Goal: Task Accomplishment & Management: Complete application form

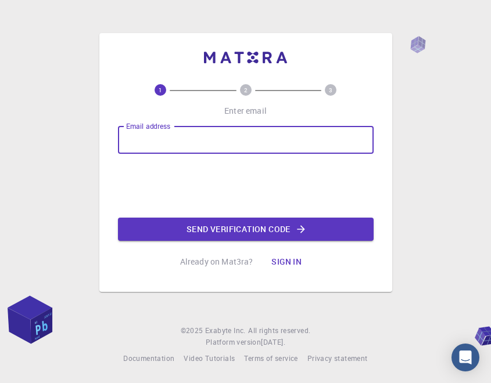
click at [251, 142] on input "Email address" at bounding box center [246, 140] width 256 height 28
type input "[PERSON_NAME][EMAIL_ADDRESS][DOMAIN_NAME]"
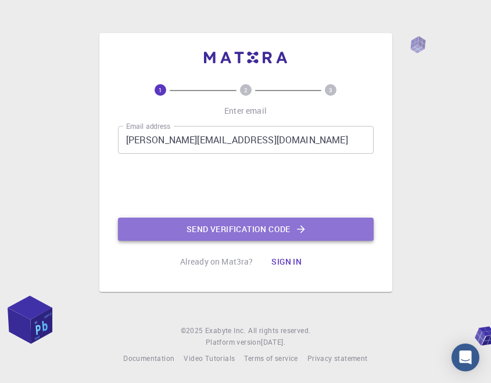
click at [207, 223] on button "Send verification code" at bounding box center [246, 229] width 256 height 23
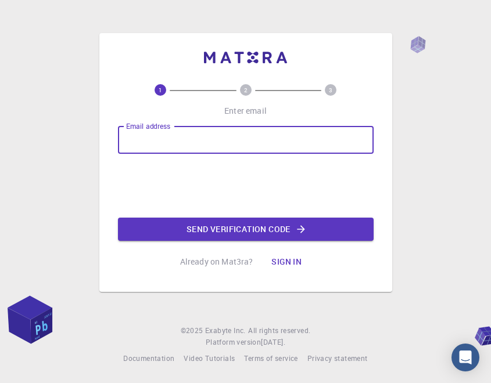
click at [188, 138] on input "Email address" at bounding box center [246, 140] width 256 height 28
type input "[PERSON_NAME][EMAIL_ADDRESS][DOMAIN_NAME]"
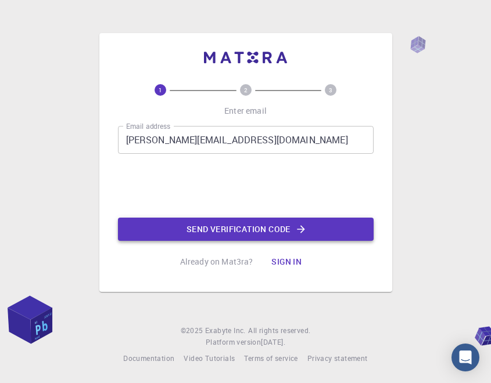
click at [181, 231] on button "Send verification code" at bounding box center [246, 229] width 256 height 23
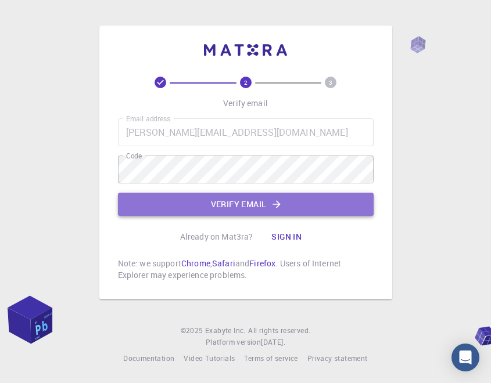
click at [319, 207] on button "Verify email" at bounding box center [246, 204] width 256 height 23
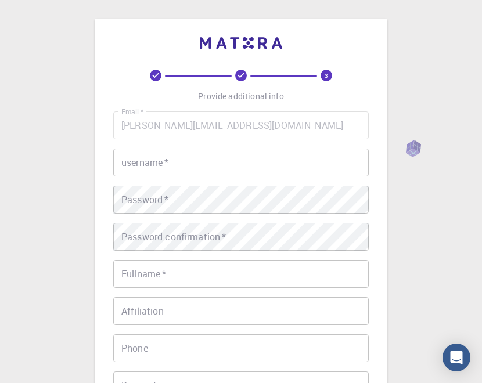
click at [146, 165] on input "username   *" at bounding box center [241, 163] width 256 height 28
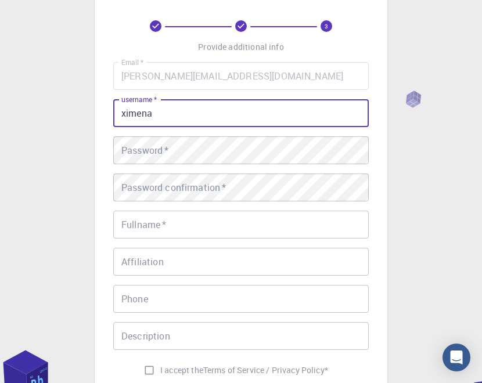
scroll to position [116, 0]
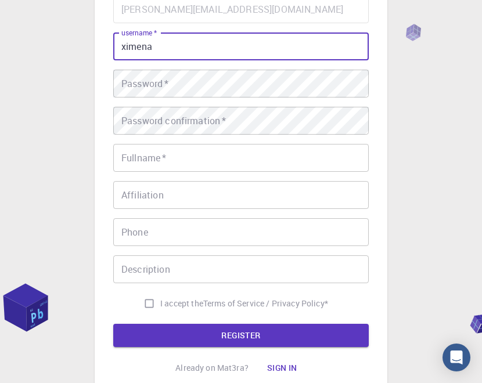
type input "ximena"
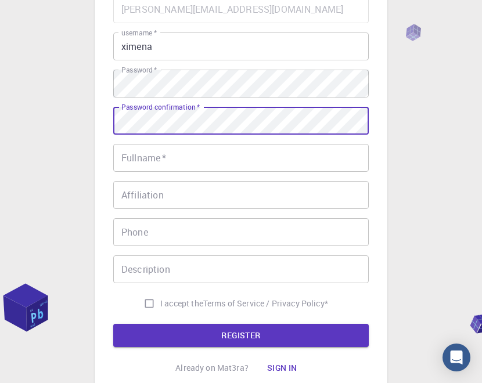
click at [215, 189] on input "Affiliation" at bounding box center [241, 195] width 256 height 28
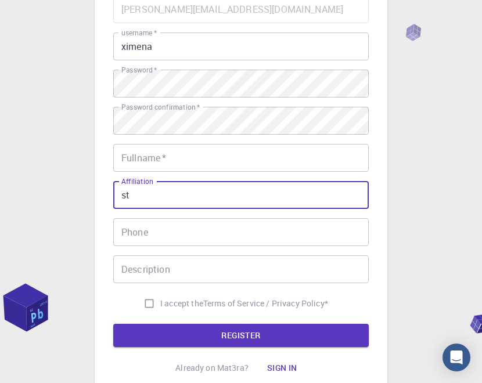
type input "s"
type input "university student"
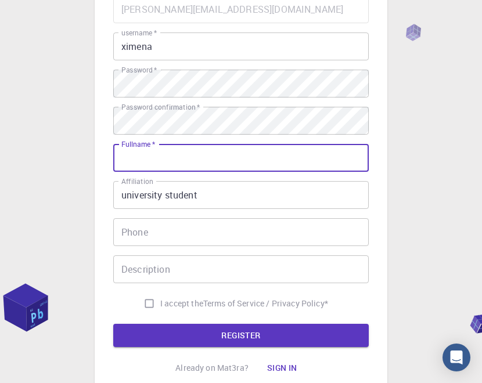
click at [214, 162] on input "Fullname   *" at bounding box center [241, 158] width 256 height 28
click at [199, 238] on input "Phone" at bounding box center [241, 232] width 256 height 28
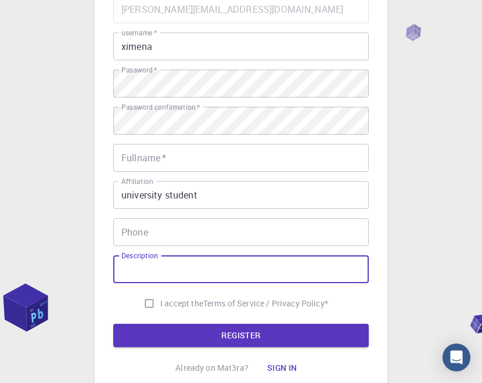
click at [192, 272] on input "Description" at bounding box center [241, 270] width 256 height 28
click at [197, 330] on button "REGISTER" at bounding box center [241, 335] width 256 height 23
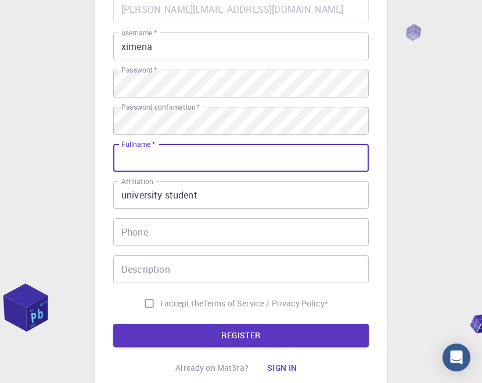
click at [268, 153] on input "Fullname   *" at bounding box center [241, 158] width 256 height 28
click at [209, 156] on input "jeassica [PERSON_NAME]" at bounding box center [241, 158] width 256 height 28
click at [146, 164] on input "jeassica [PERSON_NAME]" at bounding box center [241, 158] width 256 height 28
click at [207, 155] on input "[PERSON_NAME]" at bounding box center [241, 158] width 256 height 28
click at [204, 161] on input "[PERSON_NAME]" at bounding box center [241, 158] width 256 height 28
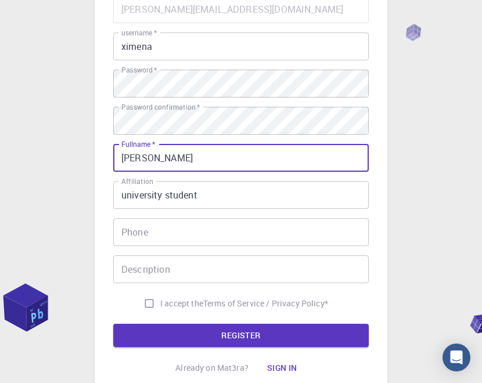
click at [204, 161] on input "[PERSON_NAME]" at bounding box center [241, 158] width 256 height 28
click at [200, 160] on input "[PERSON_NAME]" at bounding box center [241, 158] width 256 height 28
click at [163, 157] on input "[PERSON_NAME]" at bounding box center [241, 158] width 256 height 28
type input "[PERSON_NAME]"
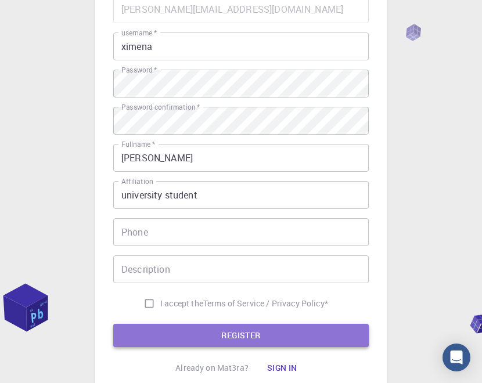
click at [219, 339] on button "REGISTER" at bounding box center [241, 335] width 256 height 23
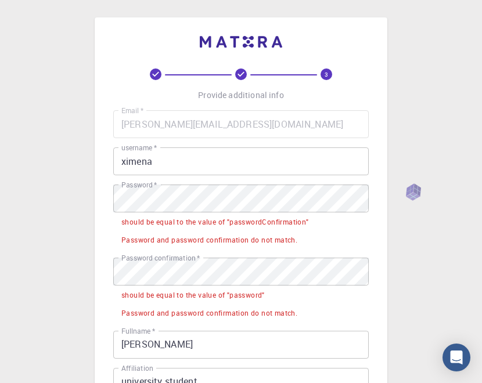
scroll to position [0, 0]
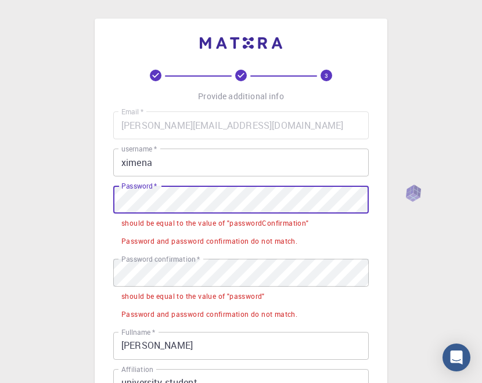
click at [34, 239] on div "3 Provide additional info Email   * [EMAIL_ADDRESS][DOMAIN_NAME] Email   * user…" at bounding box center [241, 340] width 482 height 681
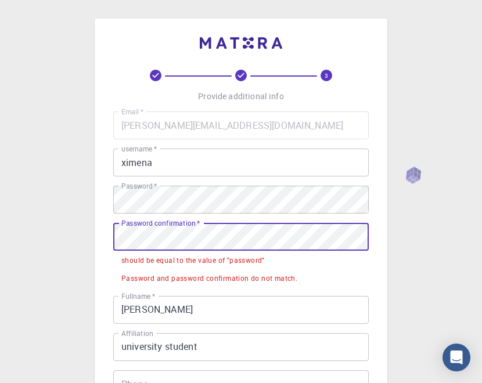
click at [81, 218] on div "3 Provide additional info Email   * [EMAIL_ADDRESS][DOMAIN_NAME] Email   * user…" at bounding box center [241, 322] width 482 height 645
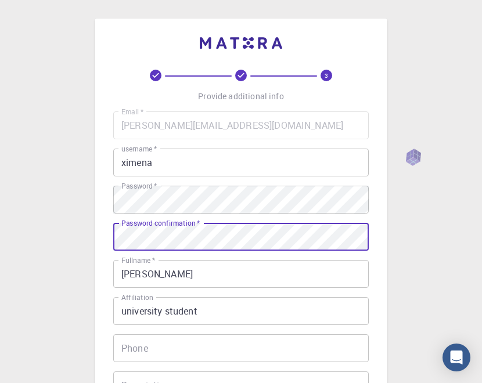
scroll to position [226, 0]
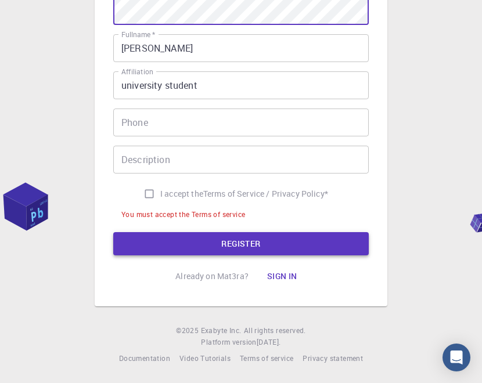
click at [185, 242] on button "REGISTER" at bounding box center [241, 243] width 256 height 23
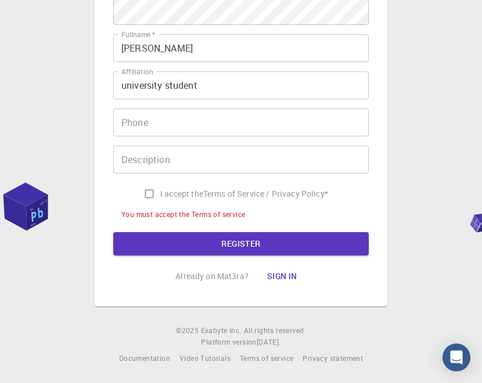
click at [197, 257] on div "3 Provide additional info Email   * [EMAIL_ADDRESS][DOMAIN_NAME] Email   * user…" at bounding box center [241, 66] width 256 height 444
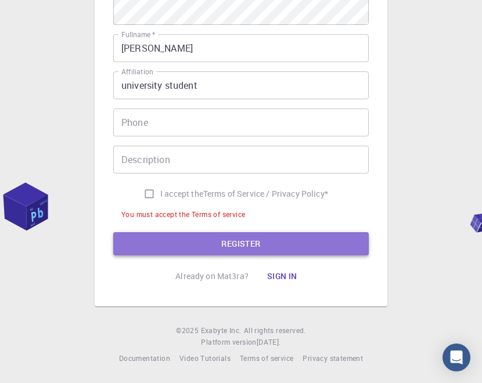
click at [295, 249] on button "REGISTER" at bounding box center [241, 243] width 256 height 23
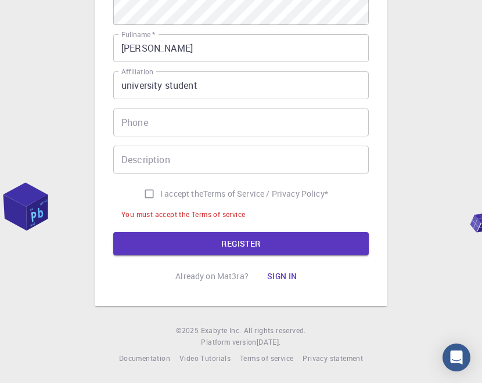
click at [151, 187] on input "I accept the Terms of Service / Privacy Policy *" at bounding box center [149, 194] width 22 height 22
checkbox input "true"
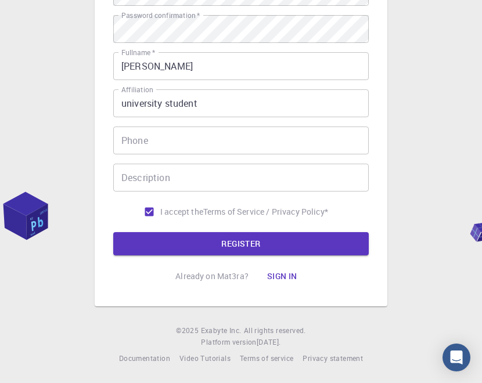
scroll to position [208, 0]
click at [192, 256] on div "3 Provide additional info Email   * [EMAIL_ADDRESS][DOMAIN_NAME] Email   * user…" at bounding box center [241, 75] width 256 height 426
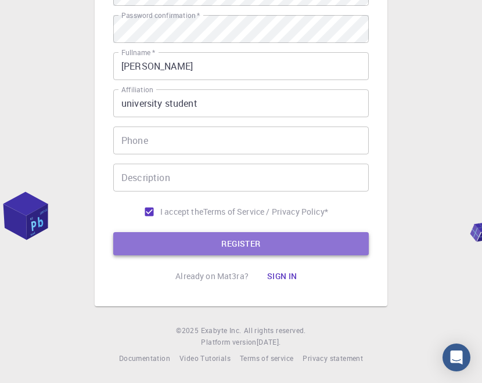
click at [200, 241] on button "REGISTER" at bounding box center [241, 243] width 256 height 23
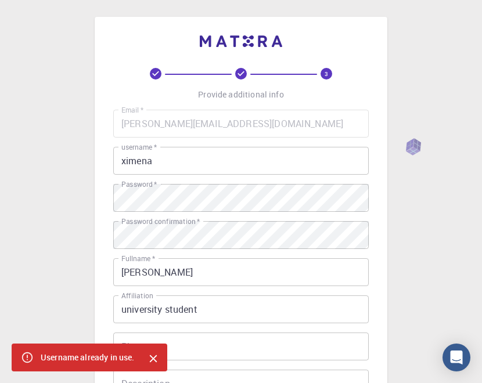
scroll to position [0, 0]
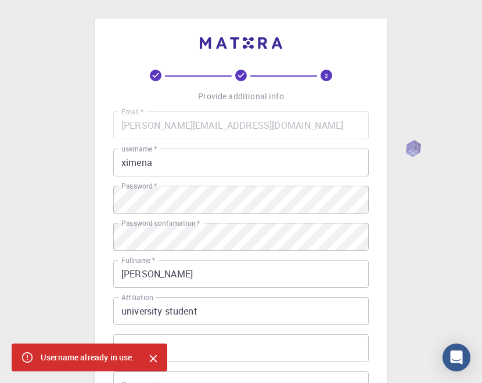
click at [191, 167] on input "ximena" at bounding box center [241, 163] width 256 height 28
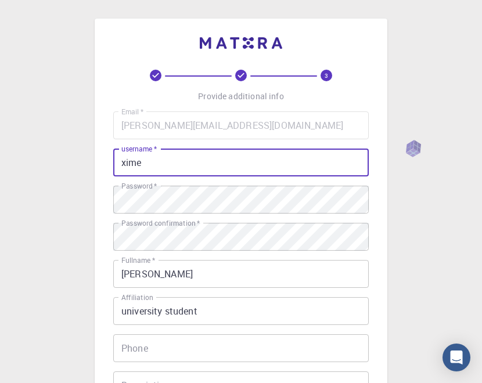
scroll to position [208, 0]
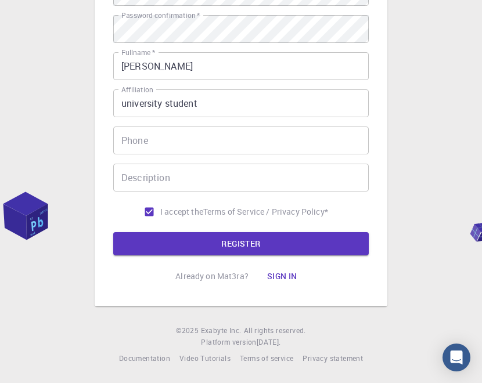
click at [208, 226] on form "Email   * [EMAIL_ADDRESS][DOMAIN_NAME] Email   * username   * xime username   *…" at bounding box center [241, 80] width 256 height 352
click at [224, 271] on p "Already on Mat3ra?" at bounding box center [211, 277] width 73 height 12
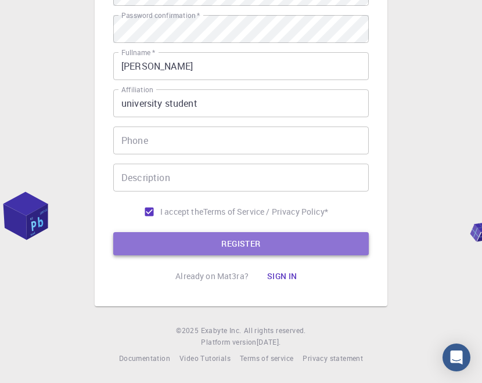
click at [243, 239] on button "REGISTER" at bounding box center [241, 243] width 256 height 23
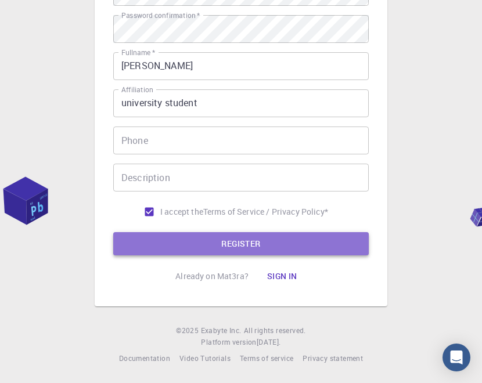
click at [243, 239] on button "REGISTER" at bounding box center [241, 243] width 256 height 23
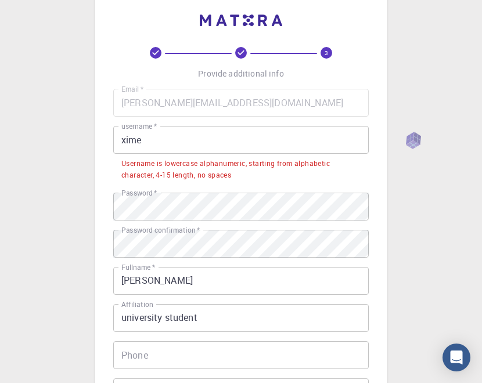
scroll to position [0, 0]
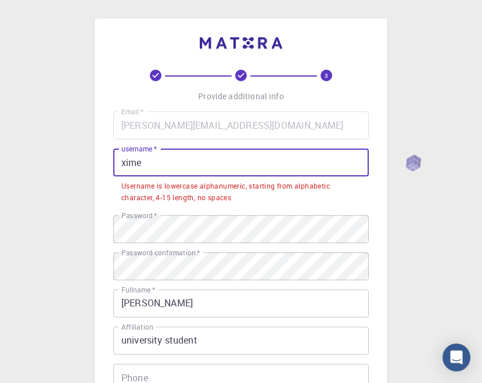
click at [214, 164] on input "xime" at bounding box center [241, 163] width 256 height 28
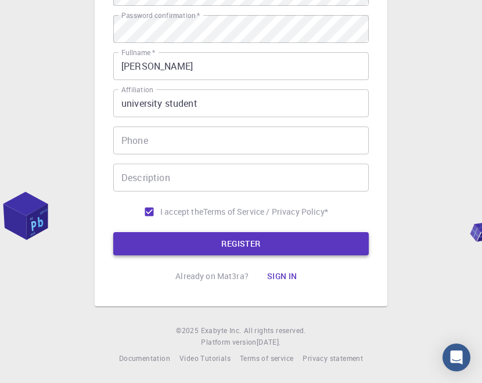
click at [210, 236] on button "REGISTER" at bounding box center [241, 243] width 256 height 23
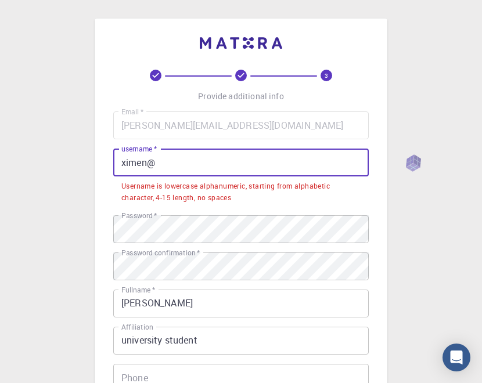
click at [220, 161] on input "ximen@" at bounding box center [241, 163] width 256 height 28
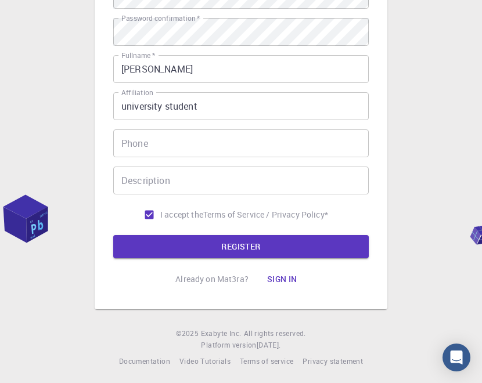
scroll to position [208, 0]
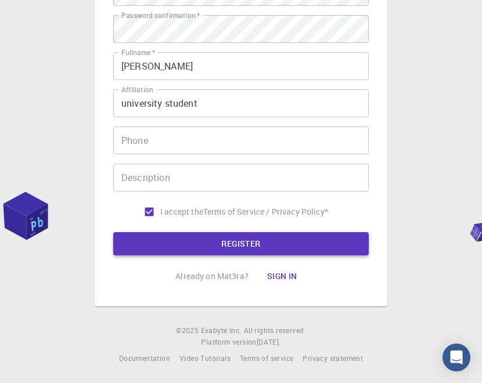
type input "ximenap"
click at [236, 240] on button "REGISTER" at bounding box center [241, 243] width 256 height 23
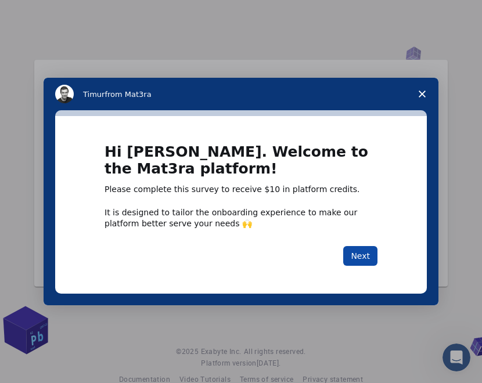
click at [358, 262] on button "Next" at bounding box center [360, 256] width 34 height 20
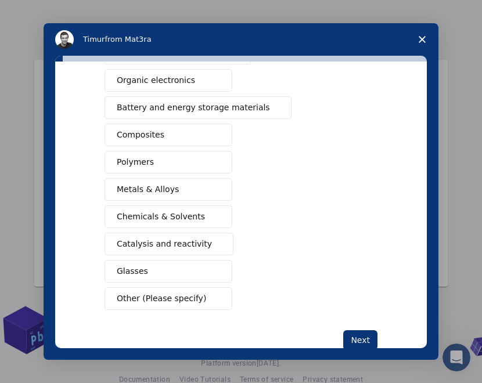
scroll to position [177, 0]
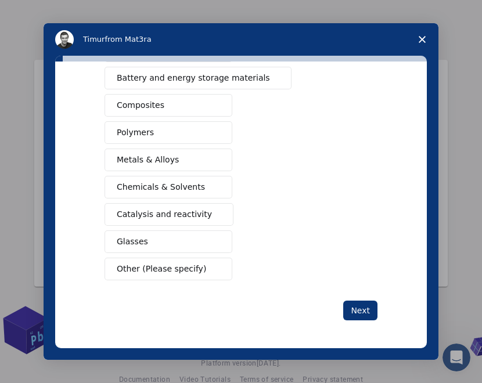
click at [185, 134] on button "Polymers" at bounding box center [169, 132] width 128 height 23
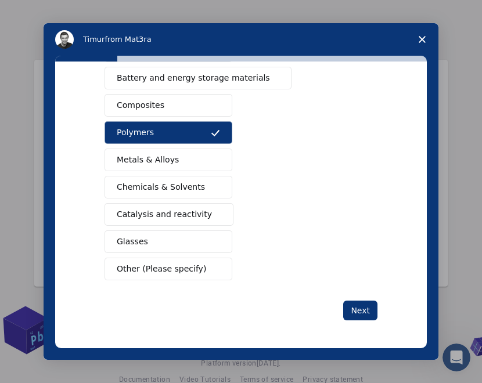
click at [206, 192] on button "Chemicals & Solvents" at bounding box center [169, 187] width 128 height 23
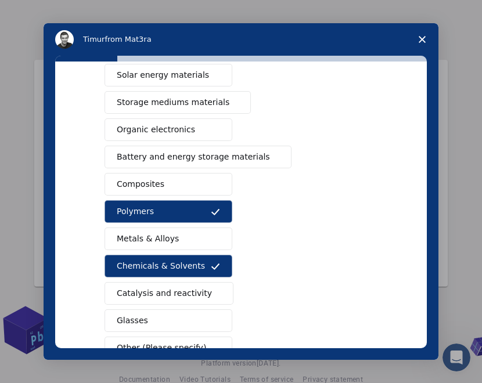
scroll to position [119, 0]
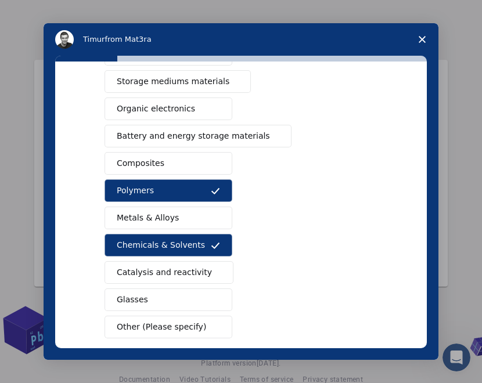
click at [188, 172] on button "Composites" at bounding box center [169, 163] width 128 height 23
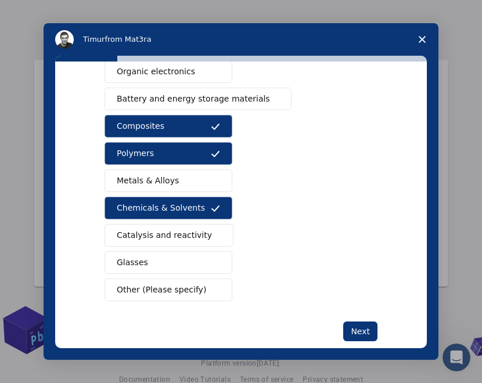
scroll to position [177, 0]
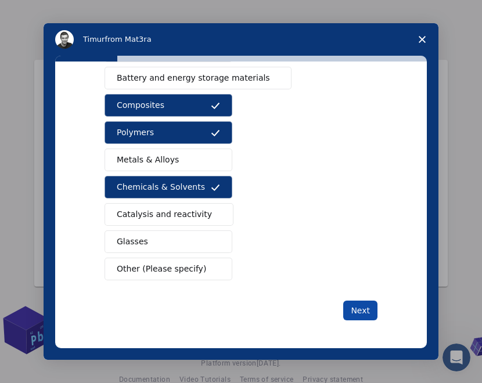
click at [357, 312] on button "Next" at bounding box center [360, 311] width 34 height 20
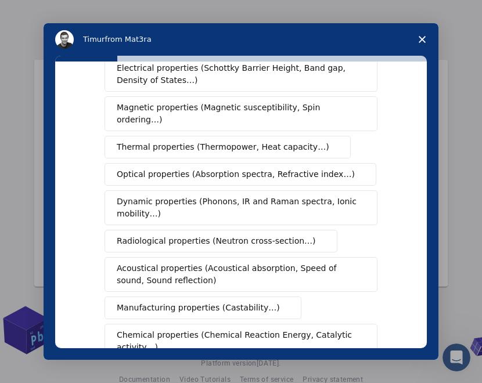
scroll to position [116, 0]
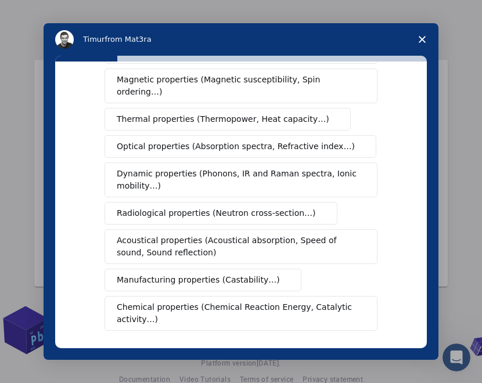
click at [271, 141] on span "Optical properties (Absorption spectra, Refractive index…)" at bounding box center [236, 147] width 238 height 12
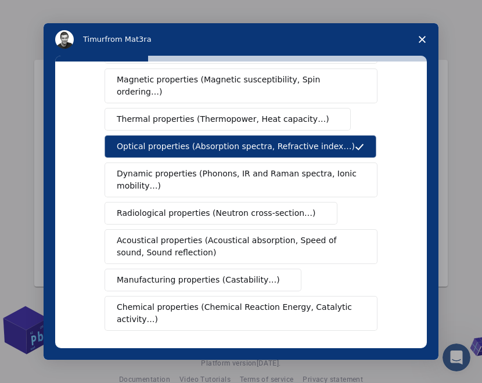
click at [300, 175] on span "Dynamic properties (Phonons, IR and Raman spectra, Ionic mobility…)" at bounding box center [237, 180] width 241 height 24
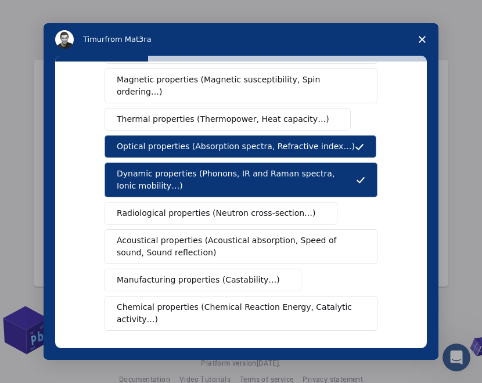
scroll to position [174, 0]
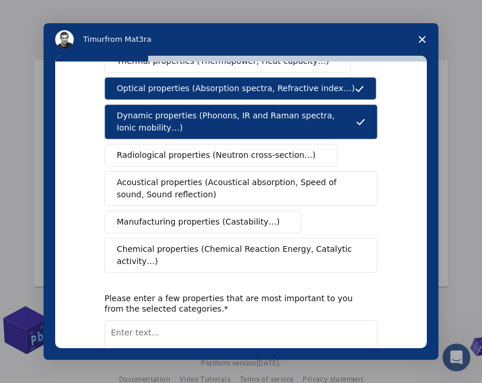
click at [282, 178] on span "Acoustical properties (Acoustical absorption, Speed of sound, Sound reflection)" at bounding box center [238, 189] width 242 height 24
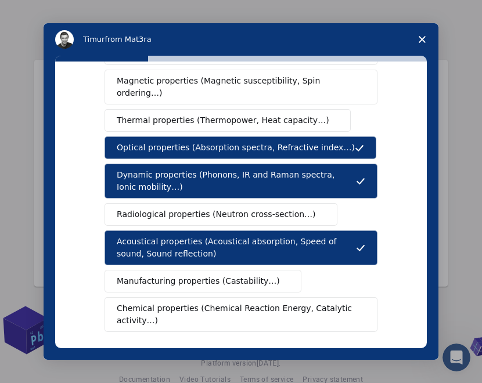
scroll to position [232, 0]
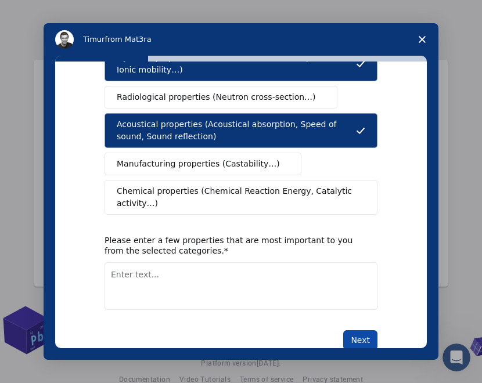
click at [346, 330] on button "Next" at bounding box center [360, 340] width 34 height 20
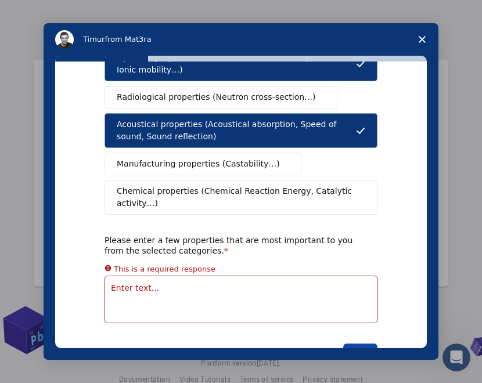
click at [357, 344] on button "Next" at bounding box center [360, 354] width 34 height 20
click at [318, 276] on textarea "Enter text..." at bounding box center [241, 300] width 273 height 48
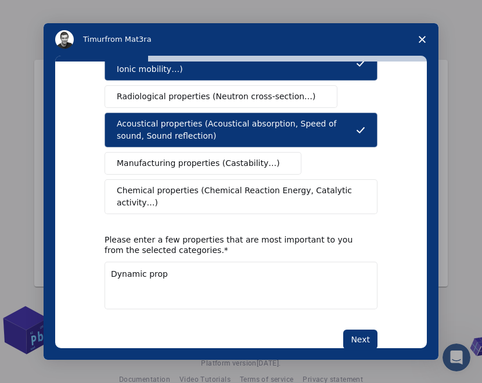
scroll to position [238, 0]
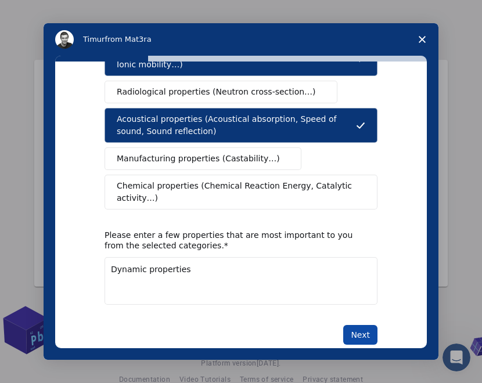
type textarea "Dynamic properties"
click at [366, 325] on button "Next" at bounding box center [360, 335] width 34 height 20
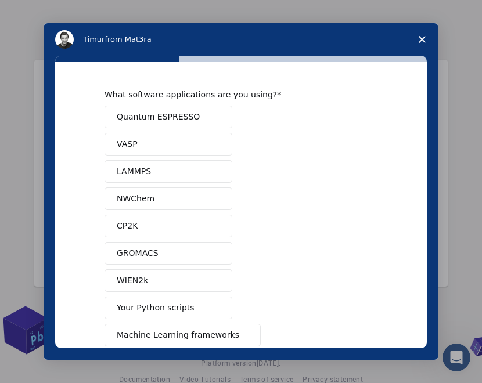
scroll to position [94, 0]
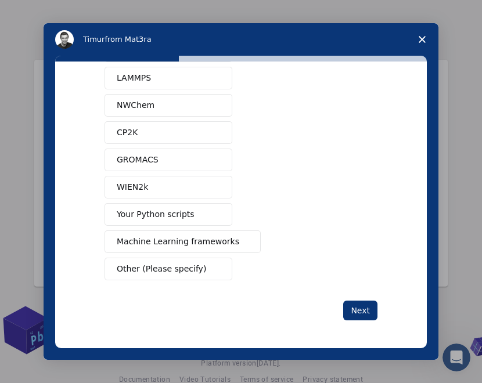
click at [206, 268] on button "Other (Please specify)" at bounding box center [169, 269] width 128 height 23
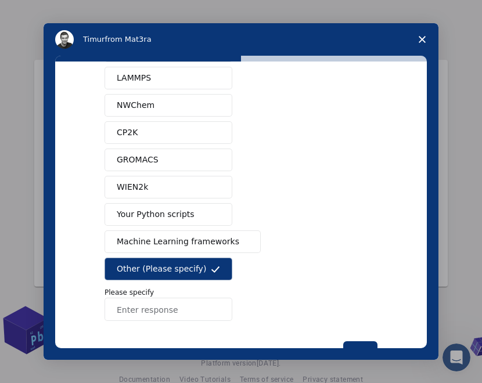
scroll to position [134, 0]
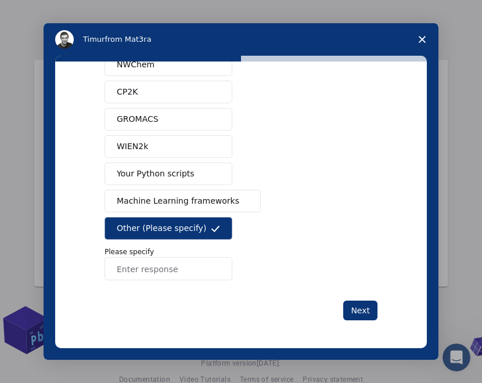
click at [190, 271] on input "Enter response" at bounding box center [169, 268] width 128 height 23
type input "excel"
click at [357, 307] on button "Next" at bounding box center [360, 311] width 34 height 20
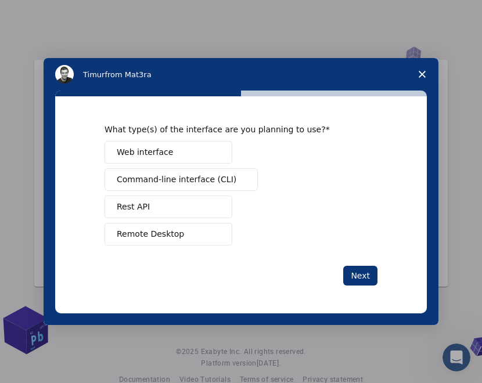
click at [155, 153] on span "Web interface" at bounding box center [145, 152] width 56 height 12
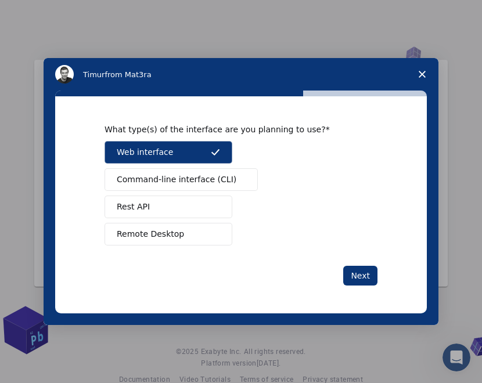
click at [196, 157] on button "Web interface" at bounding box center [169, 152] width 128 height 23
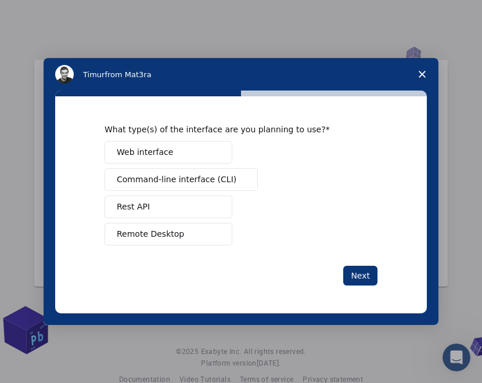
click at [203, 172] on button "Command-line interface (CLI)" at bounding box center [181, 179] width 153 height 23
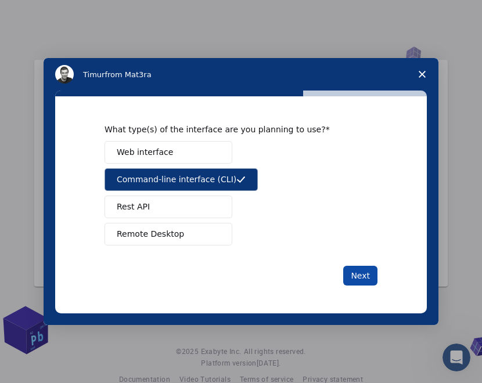
click at [350, 279] on button "Next" at bounding box center [360, 276] width 34 height 20
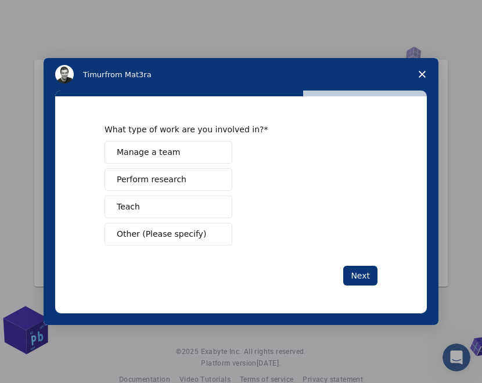
click at [156, 232] on span "Other (Please specify)" at bounding box center [161, 234] width 89 height 12
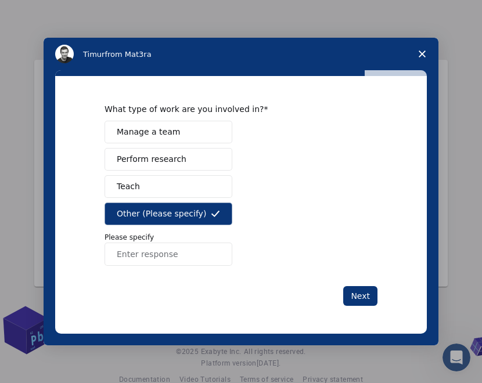
click at [143, 258] on input "Enter response" at bounding box center [169, 254] width 128 height 23
click at [143, 258] on input "student university" at bounding box center [169, 254] width 128 height 23
drag, startPoint x: 143, startPoint y: 258, endPoint x: 119, endPoint y: 255, distance: 24.0
click at [120, 255] on input "student university" at bounding box center [169, 254] width 128 height 23
click at [204, 257] on input "university" at bounding box center [169, 254] width 128 height 23
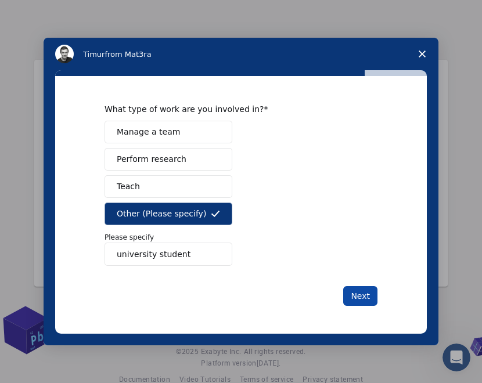
type input "university student"
click at [365, 292] on button "Next" at bounding box center [360, 296] width 34 height 20
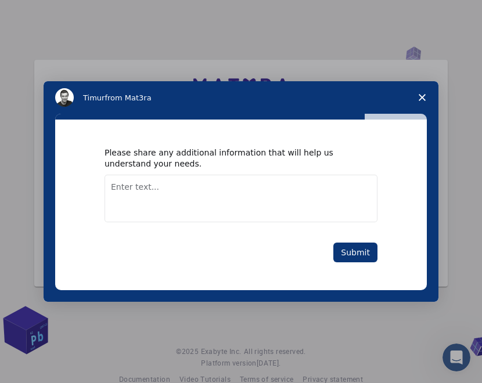
click at [202, 182] on textarea "Enter text..." at bounding box center [241, 199] width 273 height 48
click at [360, 251] on button "Submit" at bounding box center [355, 253] width 44 height 20
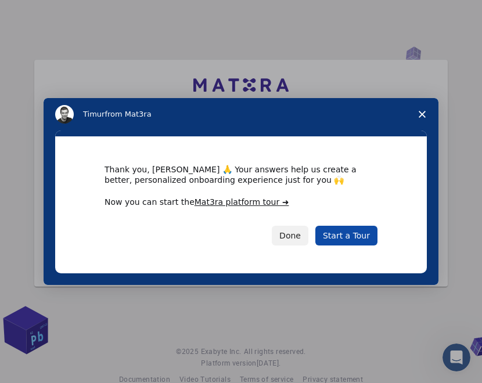
click at [361, 232] on link "Start a Tour" at bounding box center [346, 236] width 62 height 20
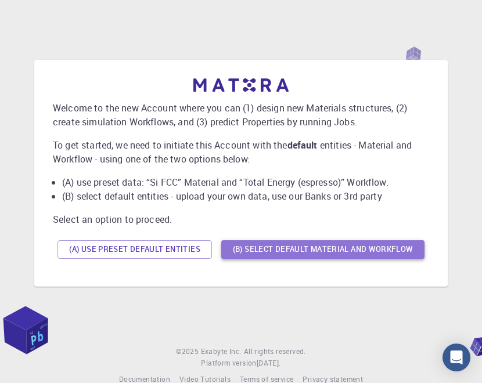
click at [242, 241] on button "(B) Select default material and workflow" at bounding box center [322, 249] width 203 height 19
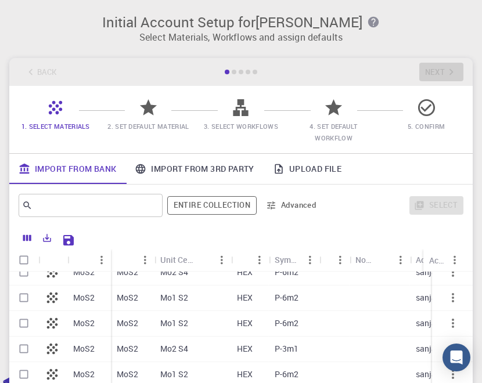
click at [167, 122] on span "2. Set Default Material" at bounding box center [147, 126] width 81 height 9
click at [160, 167] on link "Import From 3rd Party" at bounding box center [194, 169] width 138 height 30
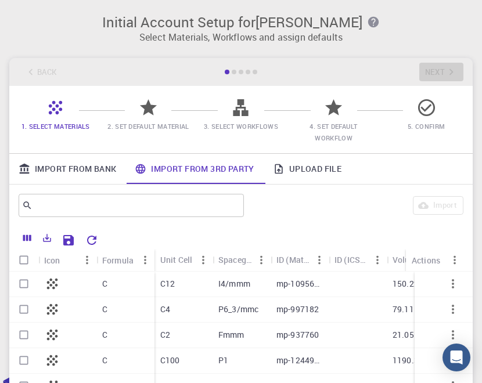
click at [80, 167] on link "Import From Bank" at bounding box center [67, 169] width 116 height 30
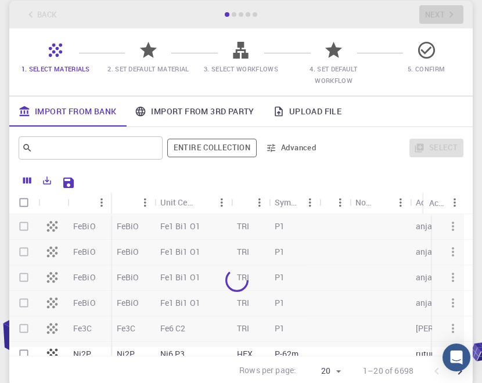
scroll to position [58, 0]
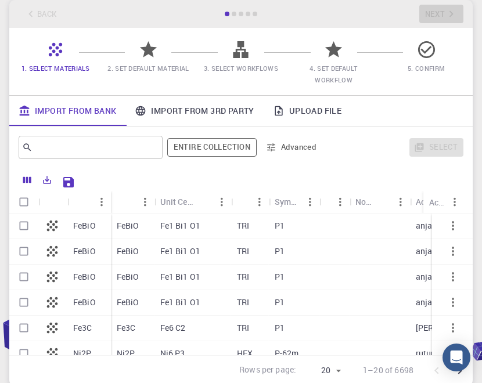
click at [424, 49] on icon at bounding box center [426, 49] width 20 height 20
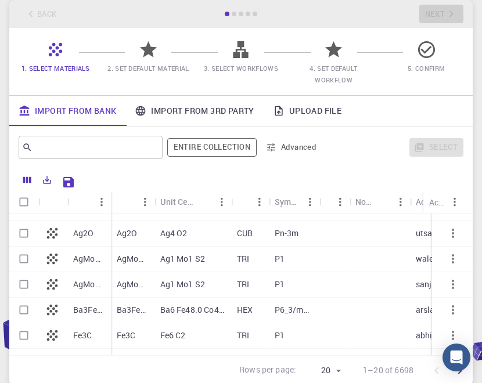
scroll to position [0, 0]
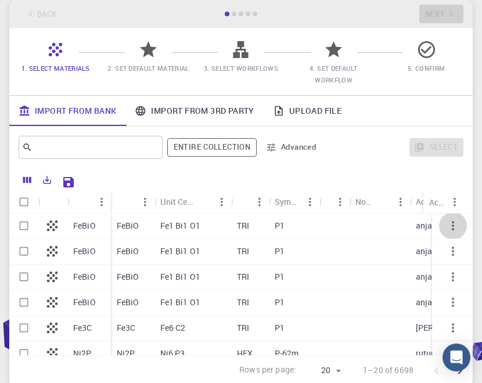
click at [452, 230] on icon "button" at bounding box center [453, 225] width 2 height 9
